Goal: Task Accomplishment & Management: Manage account settings

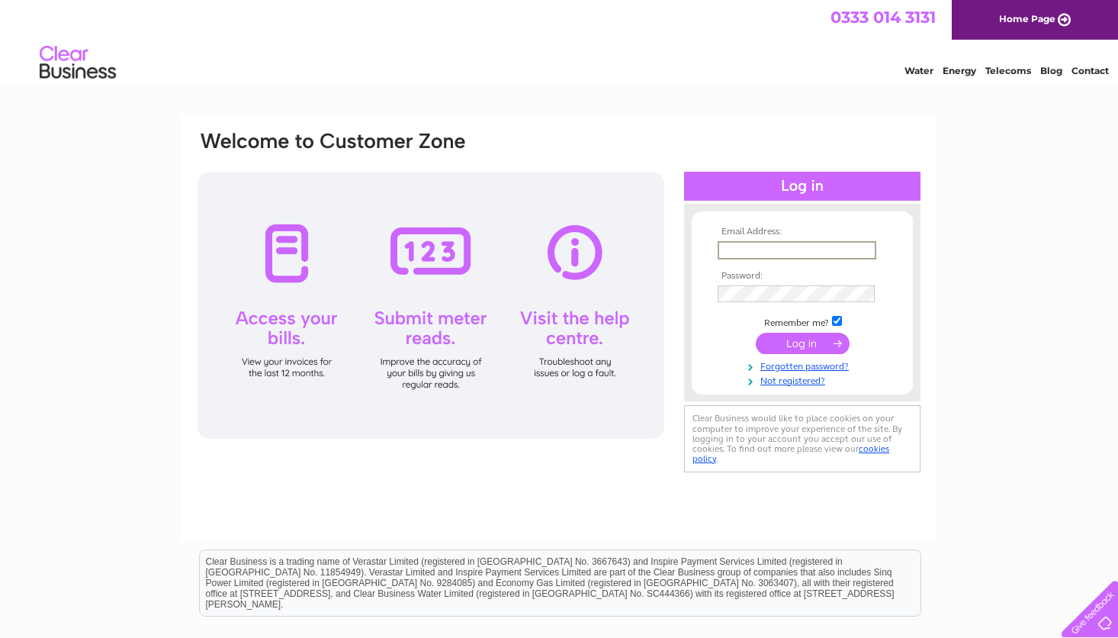
click at [766, 246] on input "text" at bounding box center [797, 250] width 159 height 18
type input "[EMAIL_ADDRESS][DOMAIN_NAME]"
click at [756, 333] on input "submit" at bounding box center [803, 343] width 94 height 21
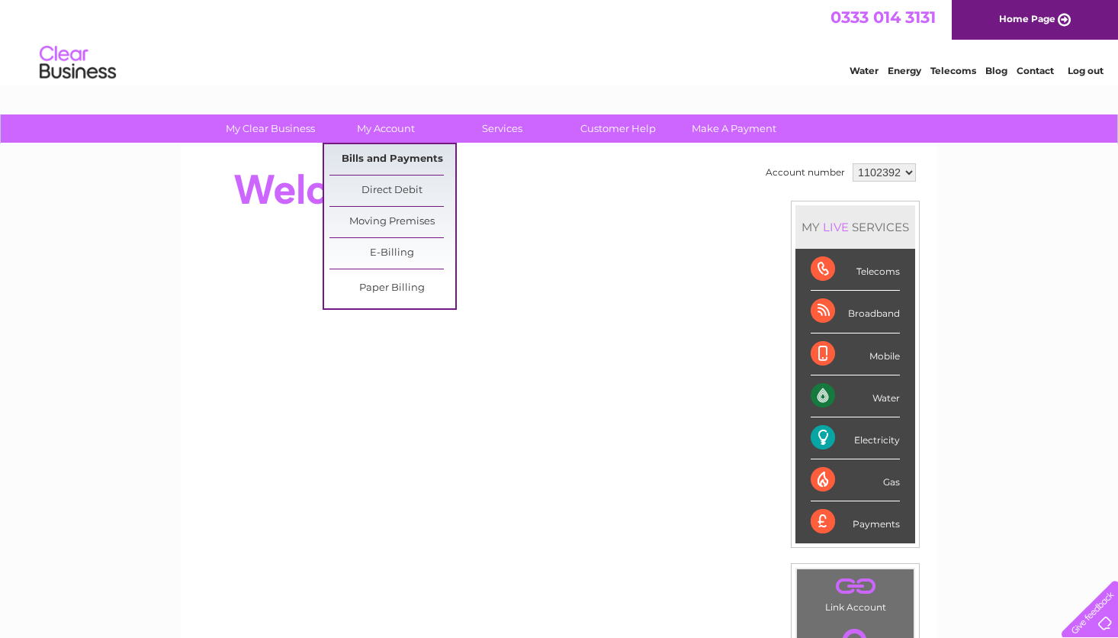
click at [374, 154] on link "Bills and Payments" at bounding box center [393, 159] width 126 height 31
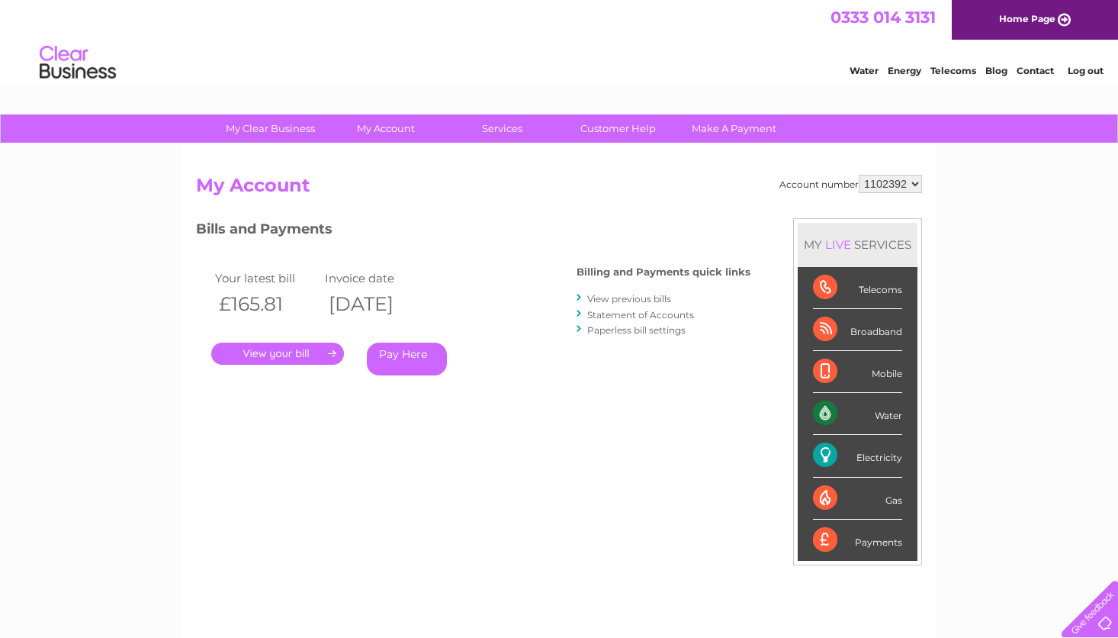
click at [275, 349] on link "." at bounding box center [277, 354] width 133 height 22
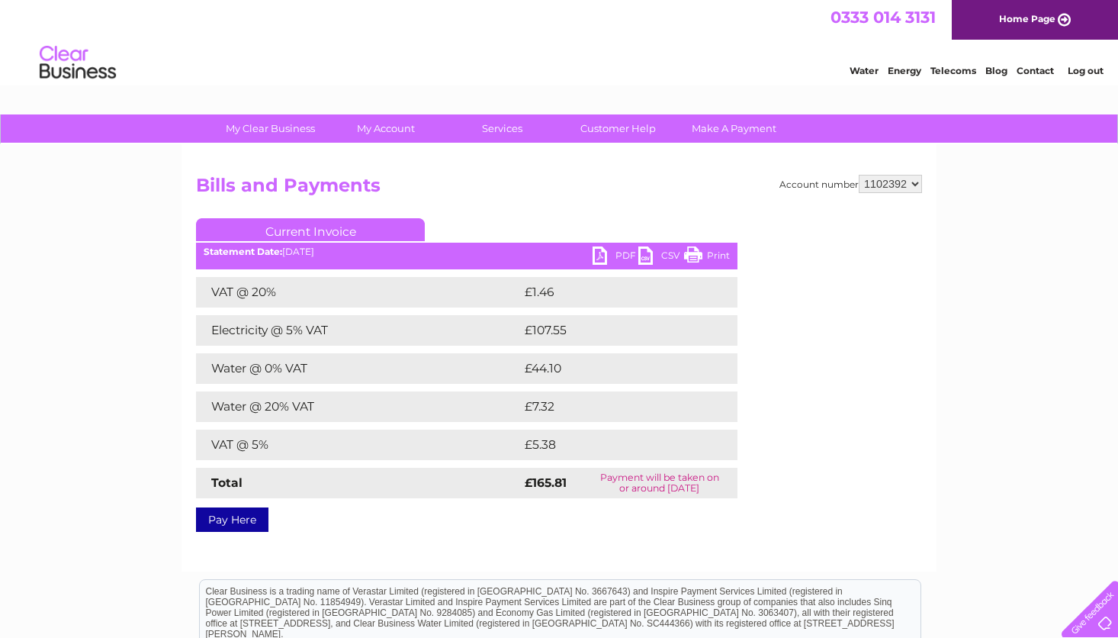
click at [627, 254] on link "PDF" at bounding box center [616, 257] width 46 height 22
